Goal: Task Accomplishment & Management: Complete application form

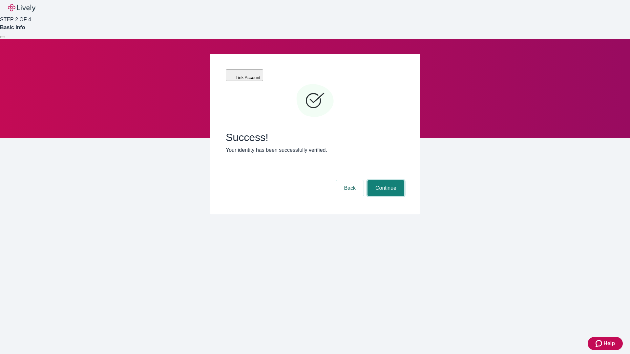
click at [385, 180] on button "Continue" at bounding box center [386, 188] width 37 height 16
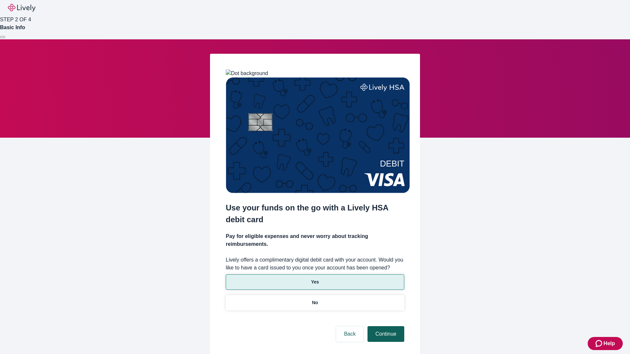
click at [315, 279] on p "Yes" at bounding box center [315, 282] width 8 height 7
click at [385, 327] on button "Continue" at bounding box center [386, 335] width 37 height 16
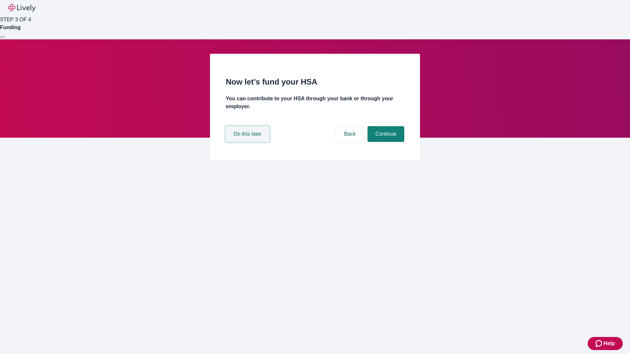
click at [248, 142] on button "Do this later" at bounding box center [248, 134] width 44 height 16
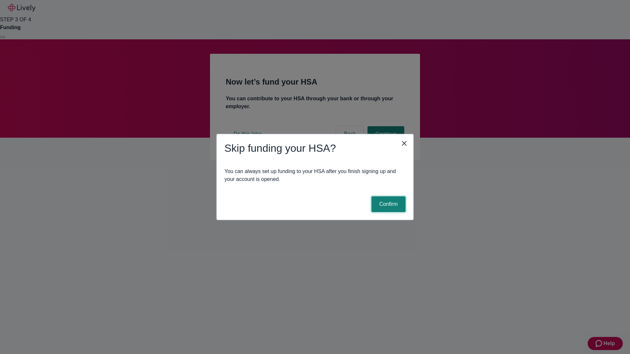
click at [388, 204] on button "Confirm" at bounding box center [388, 205] width 34 height 16
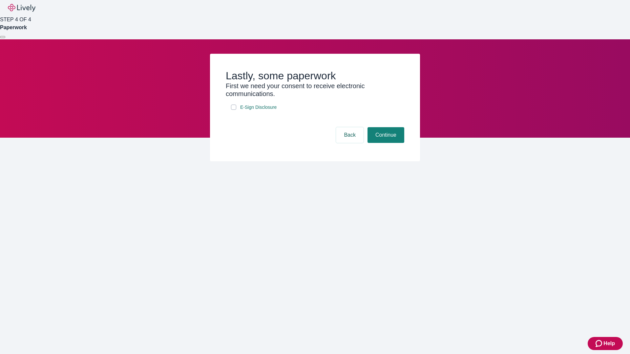
click at [234, 110] on input "E-Sign Disclosure" at bounding box center [233, 107] width 5 height 5
checkbox input "true"
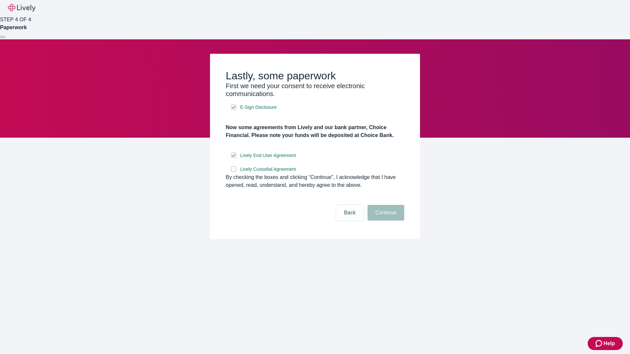
click at [234, 172] on input "Lively Custodial Agreement" at bounding box center [233, 169] width 5 height 5
checkbox input "true"
click at [385, 221] on button "Continue" at bounding box center [386, 213] width 37 height 16
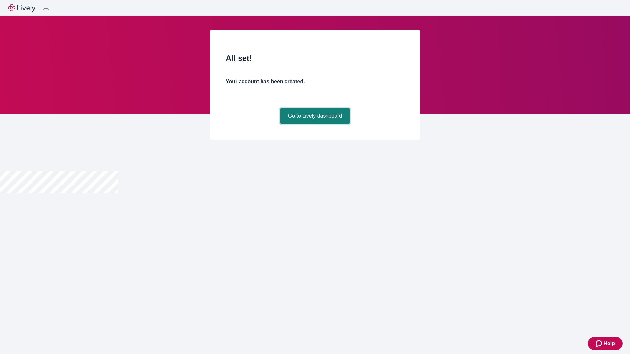
click at [315, 124] on link "Go to Lively dashboard" at bounding box center [315, 116] width 70 height 16
